Goal: Task Accomplishment & Management: Use online tool/utility

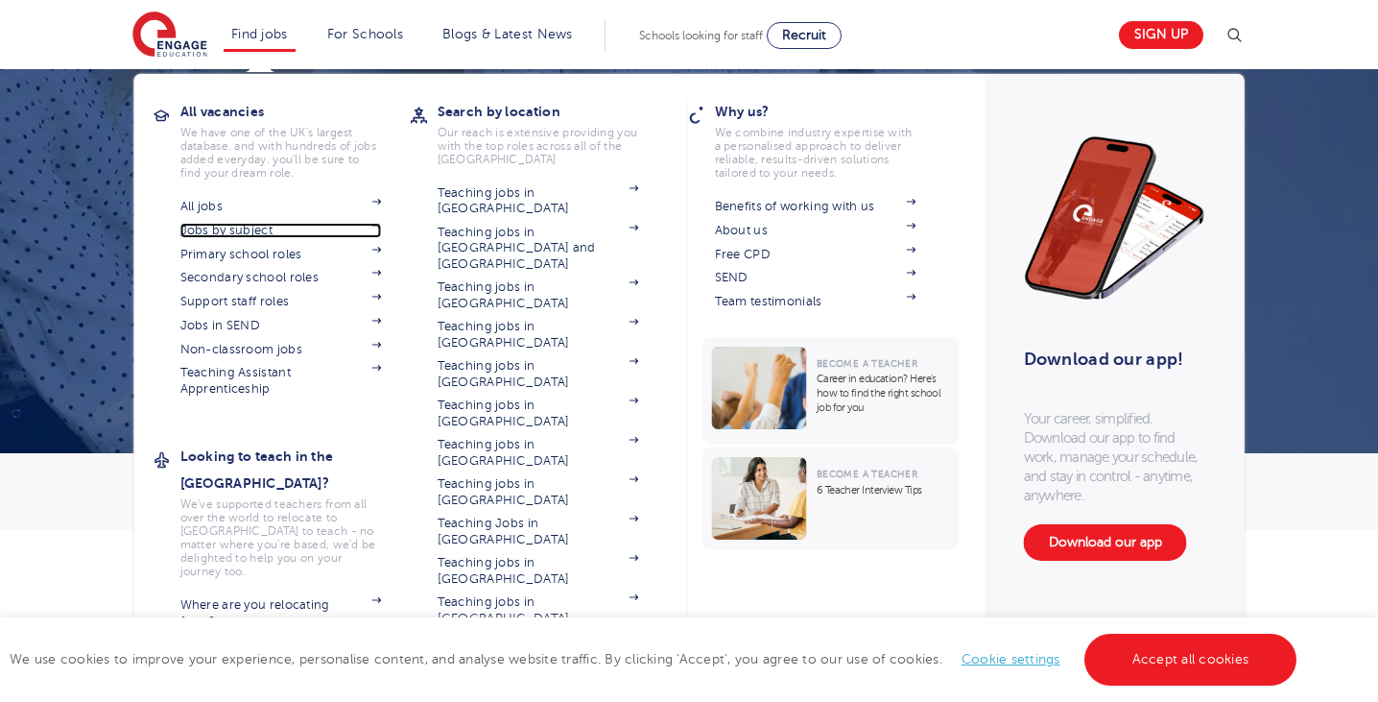
click at [374, 227] on img at bounding box center [377, 226] width 10 height 6
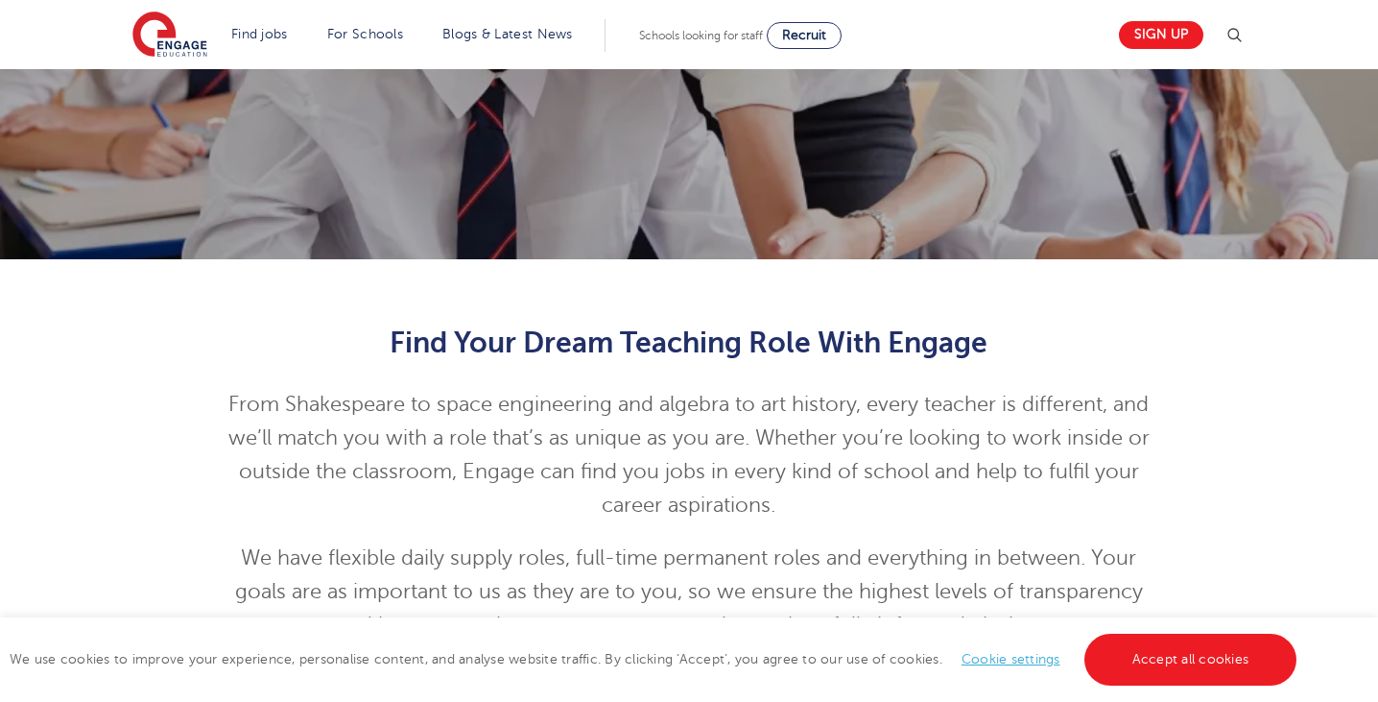
scroll to position [334, 0]
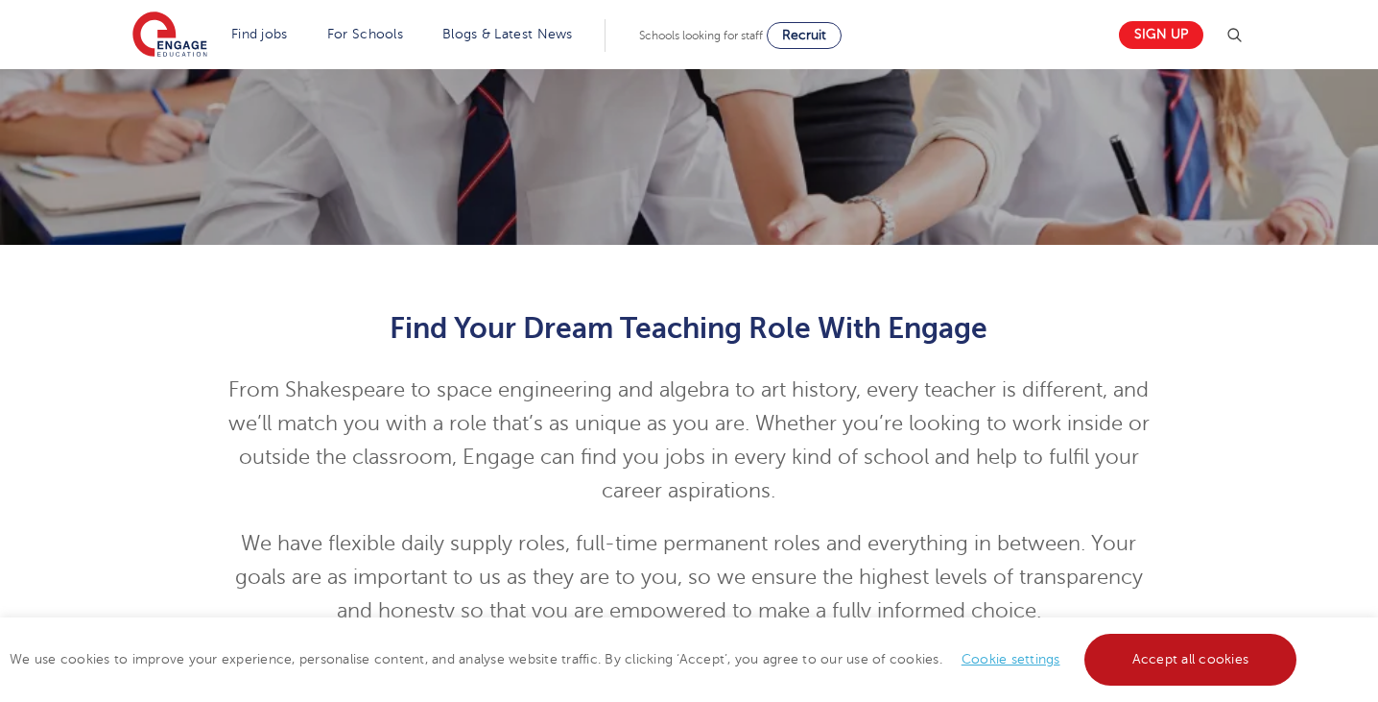
click at [1124, 645] on link "Accept all cookies" at bounding box center [1191, 659] width 213 height 52
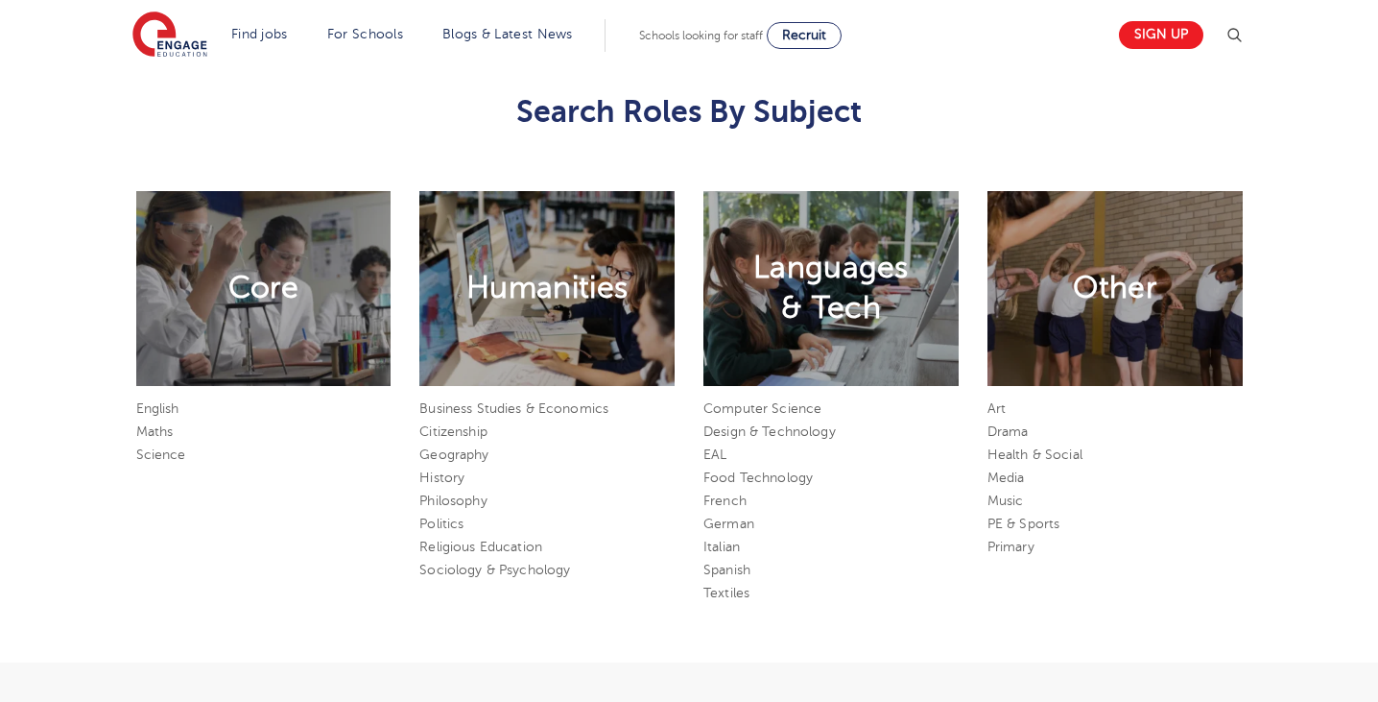
scroll to position [933, 0]
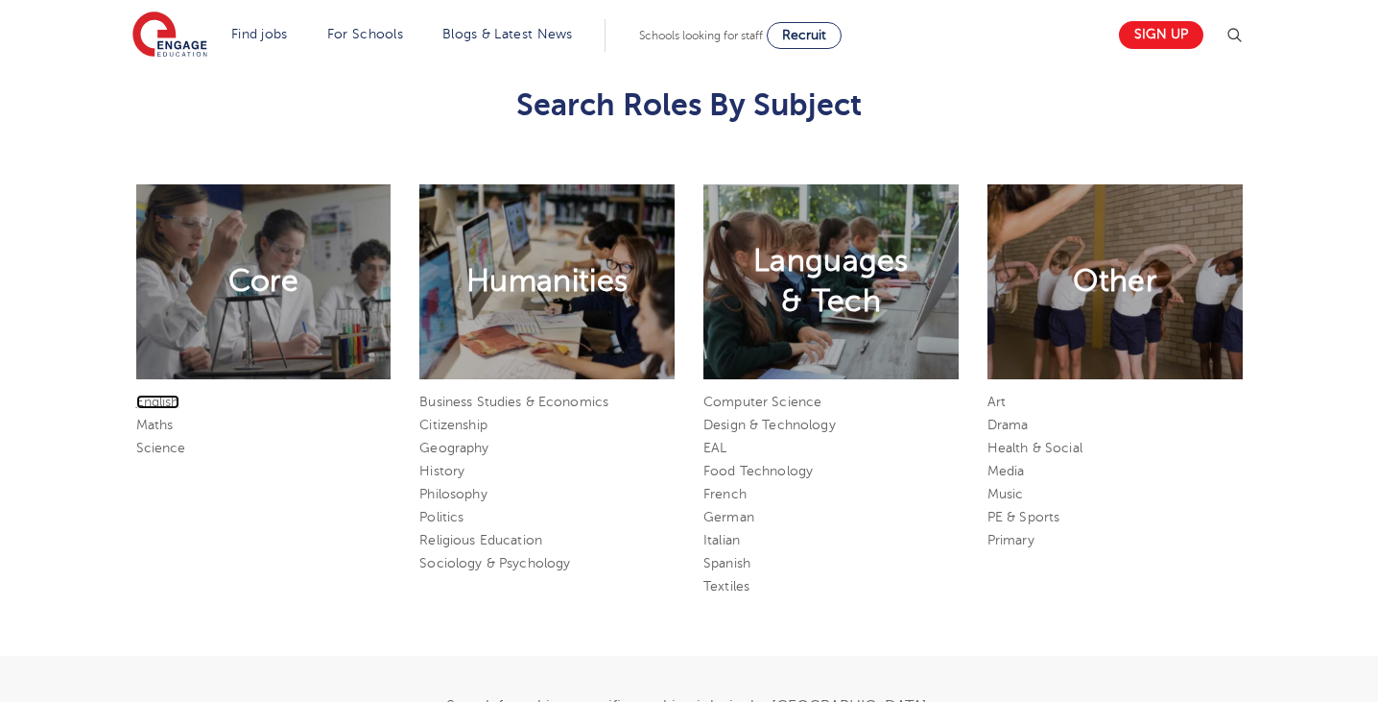
click at [166, 397] on link "English" at bounding box center [157, 401] width 43 height 14
